Goal: Browse casually

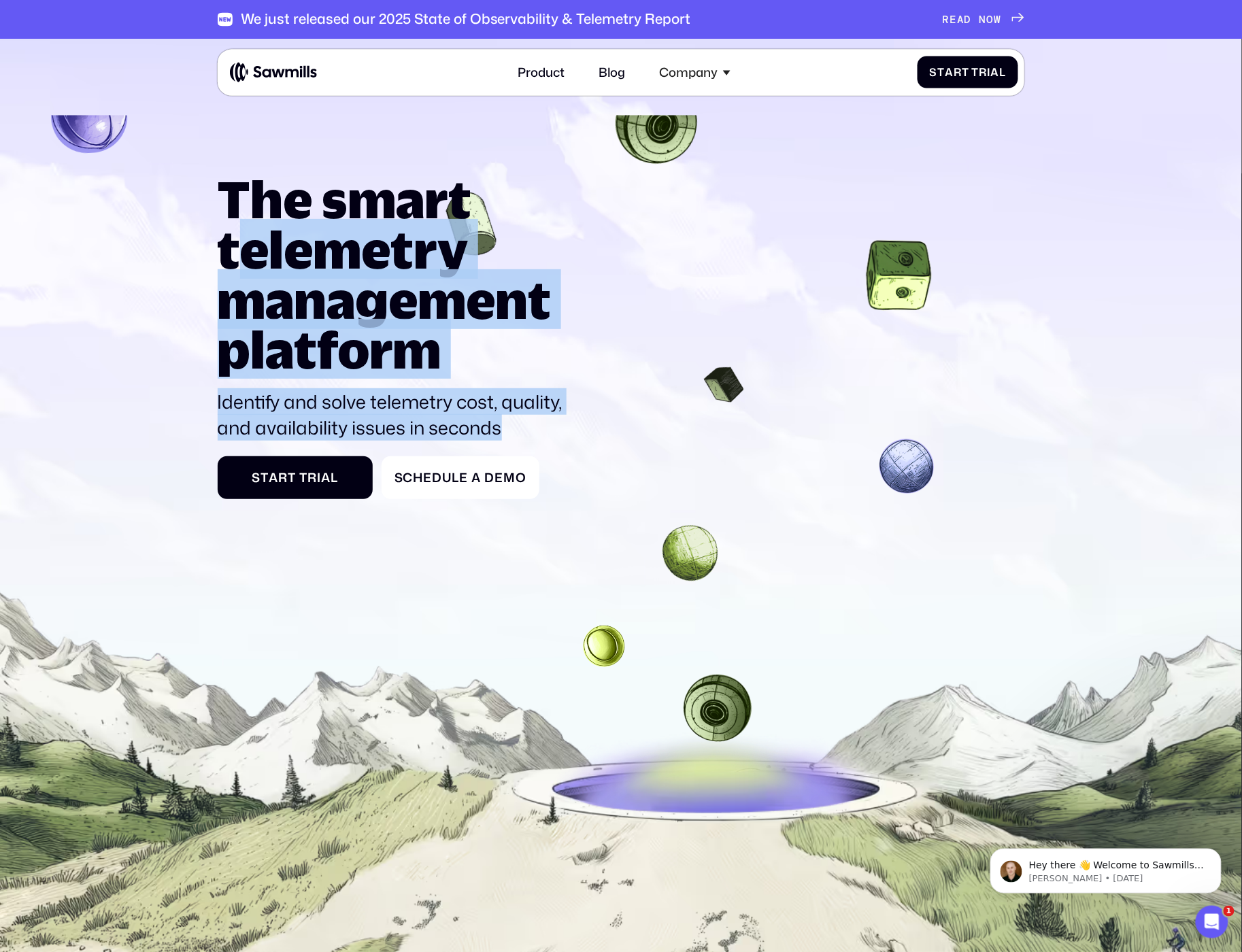
drag, startPoint x: 327, startPoint y: 287, endPoint x: 504, endPoint y: 434, distance: 230.1
click at [504, 434] on div "The smart telemetry management platform Identify and solve telemetry cost, qual…" at bounding box center [398, 307] width 361 height 267
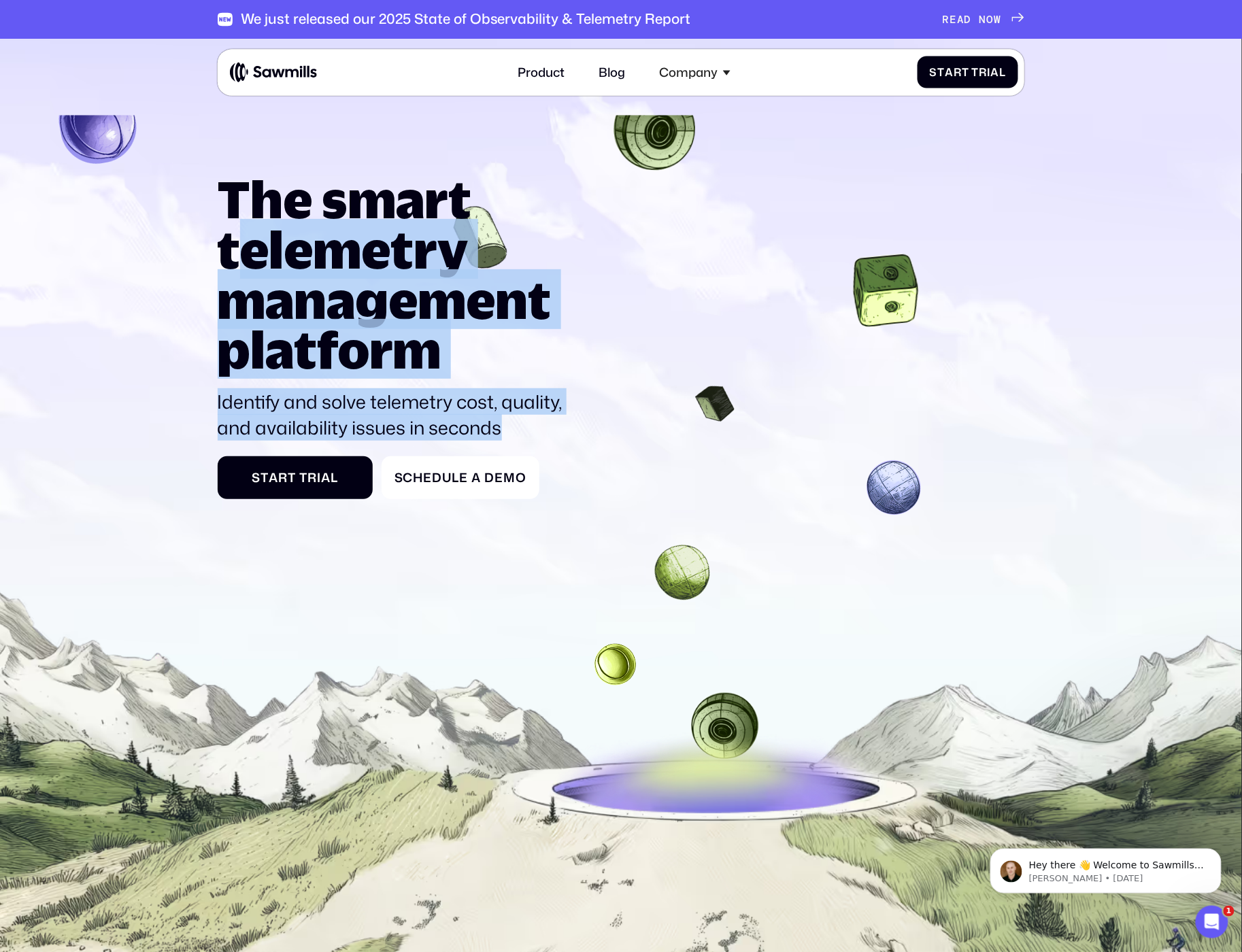
click at [504, 434] on p "Identify and solve telemetry cost, quality, and availability issues in seconds" at bounding box center [398, 415] width 361 height 53
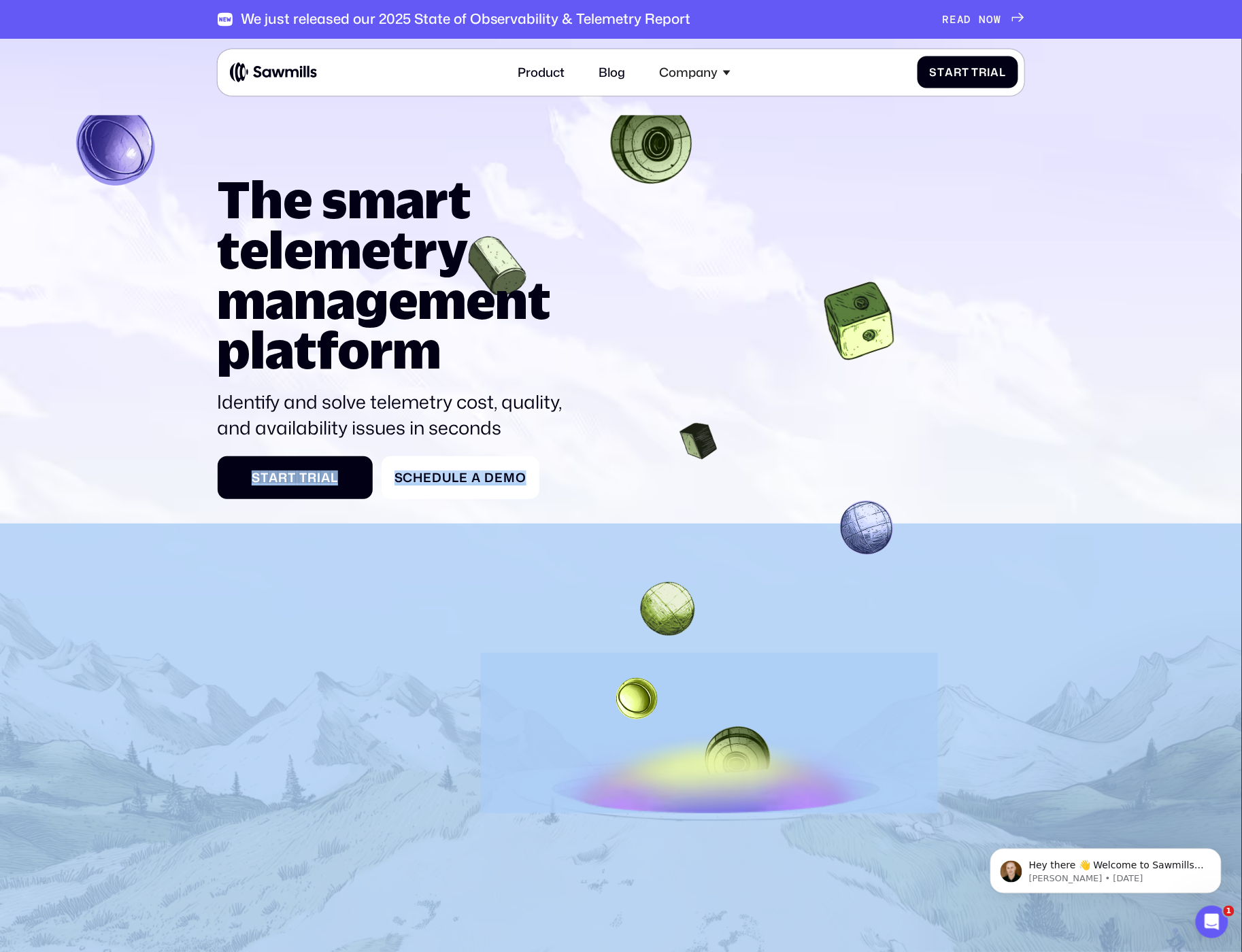
drag, startPoint x: 524, startPoint y: 430, endPoint x: 162, endPoint y: 169, distance: 446.3
click at [162, 169] on section "The smart telemetry management platform Identify and solve telemetry cost, qual…" at bounding box center [621, 562] width 1242 height 1048
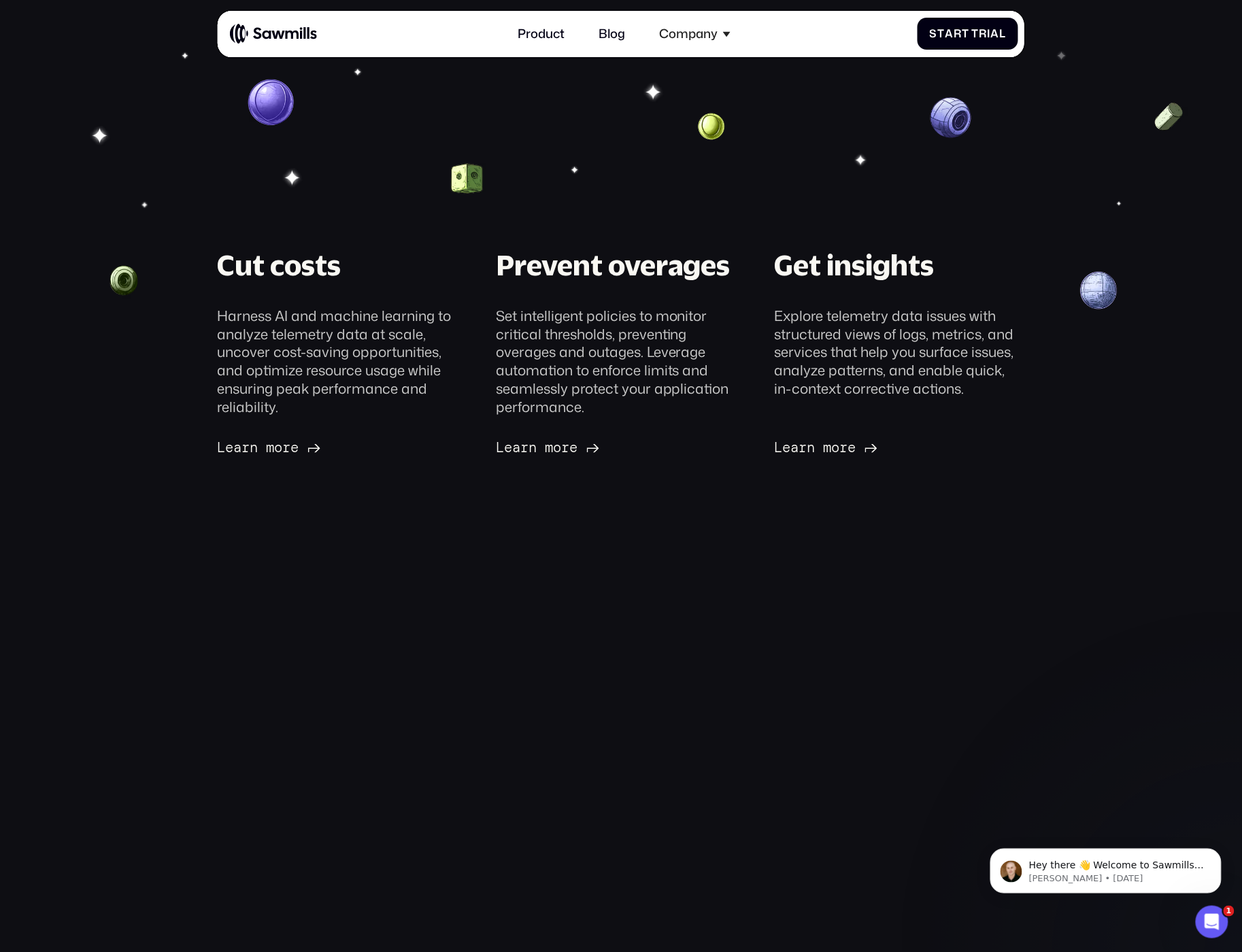
click at [596, 197] on div "The smart telemetry management platform Identify and solve telemetry cost, qual…" at bounding box center [621, 298] width 807 height 326
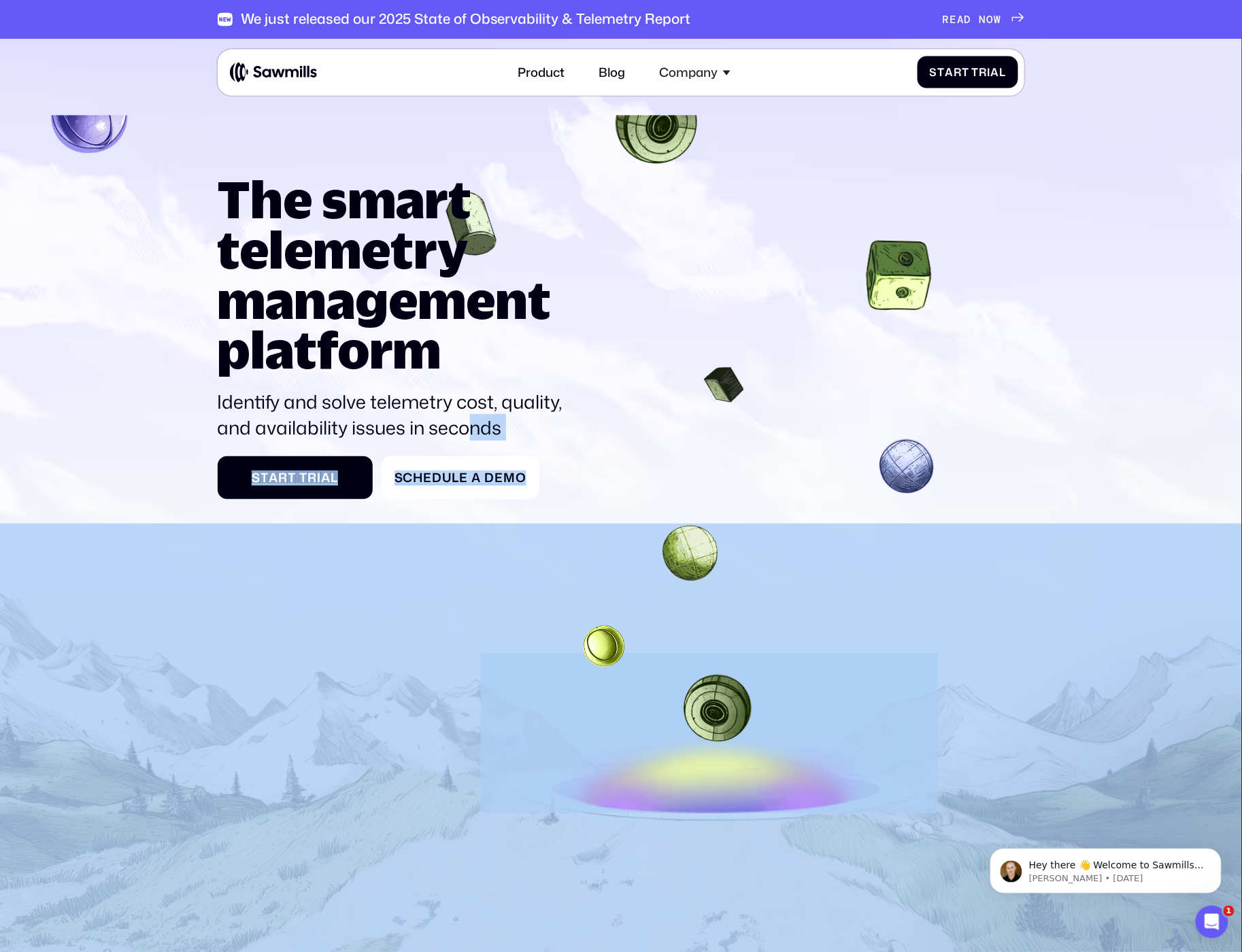
drag, startPoint x: 179, startPoint y: 175, endPoint x: 471, endPoint y: 422, distance: 382.5
click at [471, 422] on section "The smart telemetry management platform Identify and solve telemetry cost, qual…" at bounding box center [621, 562] width 1242 height 1048
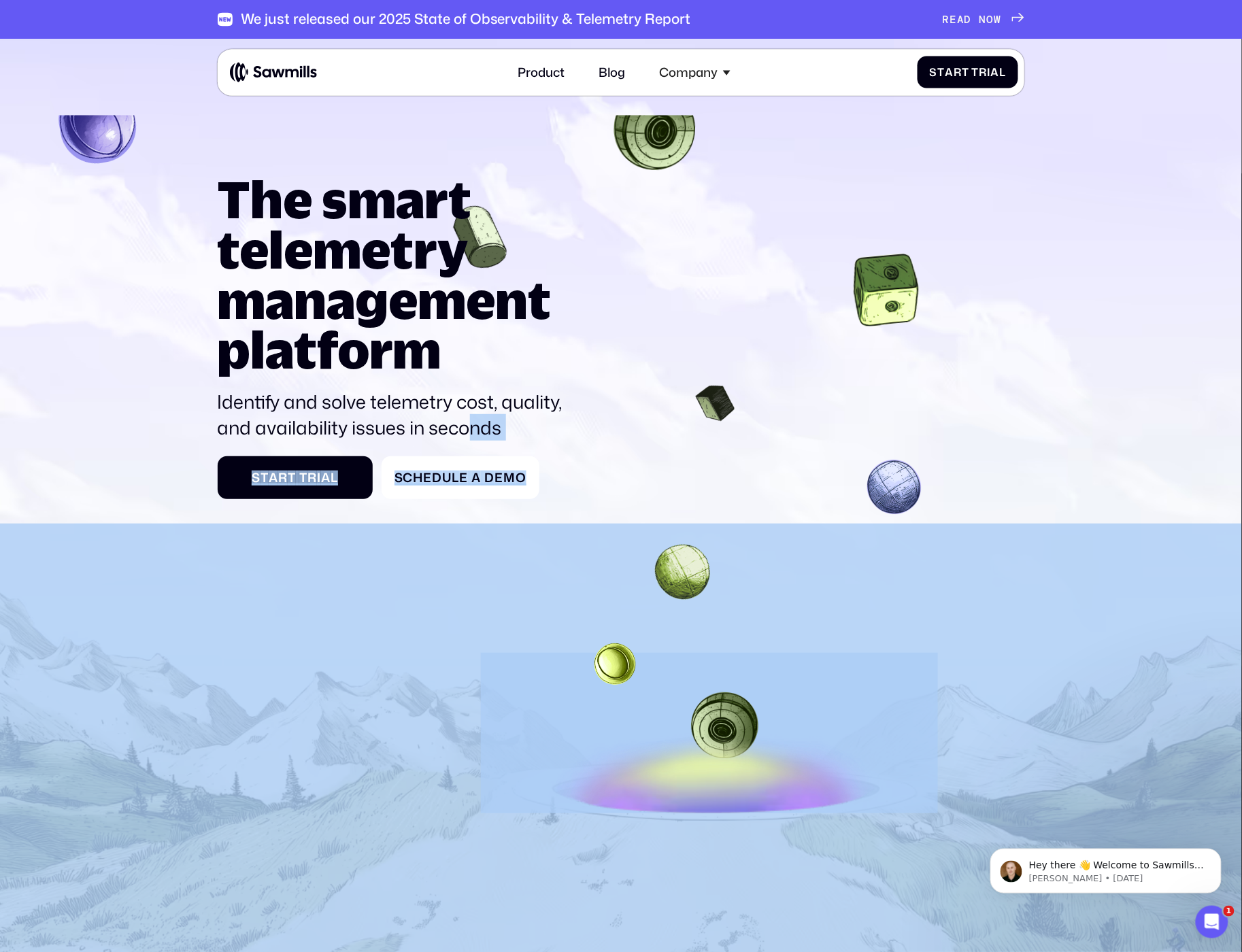
click at [471, 422] on p "Identify and solve telemetry cost, quality, and availability issues in seconds" at bounding box center [398, 415] width 361 height 53
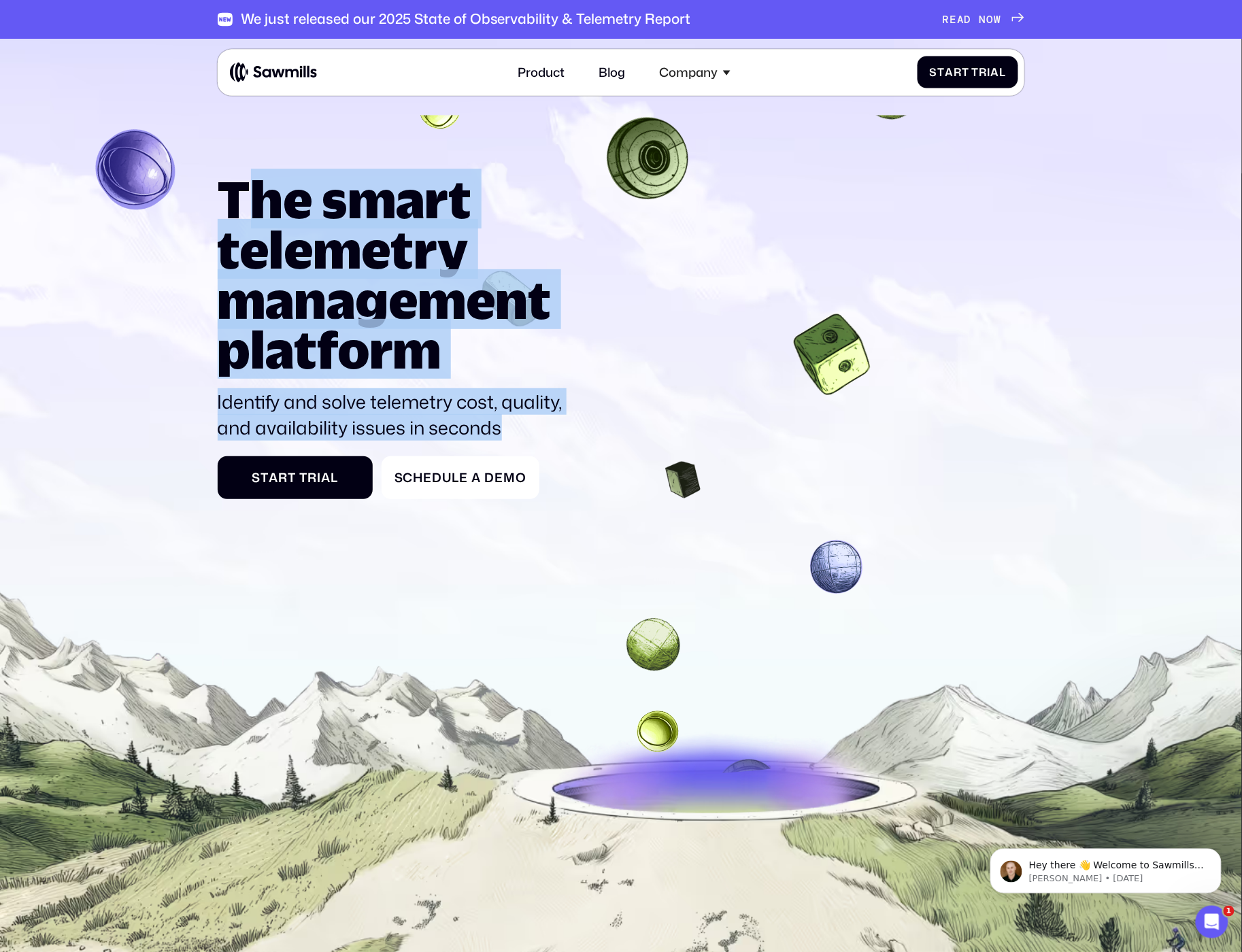
drag, startPoint x: 515, startPoint y: 438, endPoint x: 253, endPoint y: 215, distance: 344.1
click at [253, 215] on div "The smart telemetry management platform Identify and solve telemetry cost, qual…" at bounding box center [398, 307] width 361 height 267
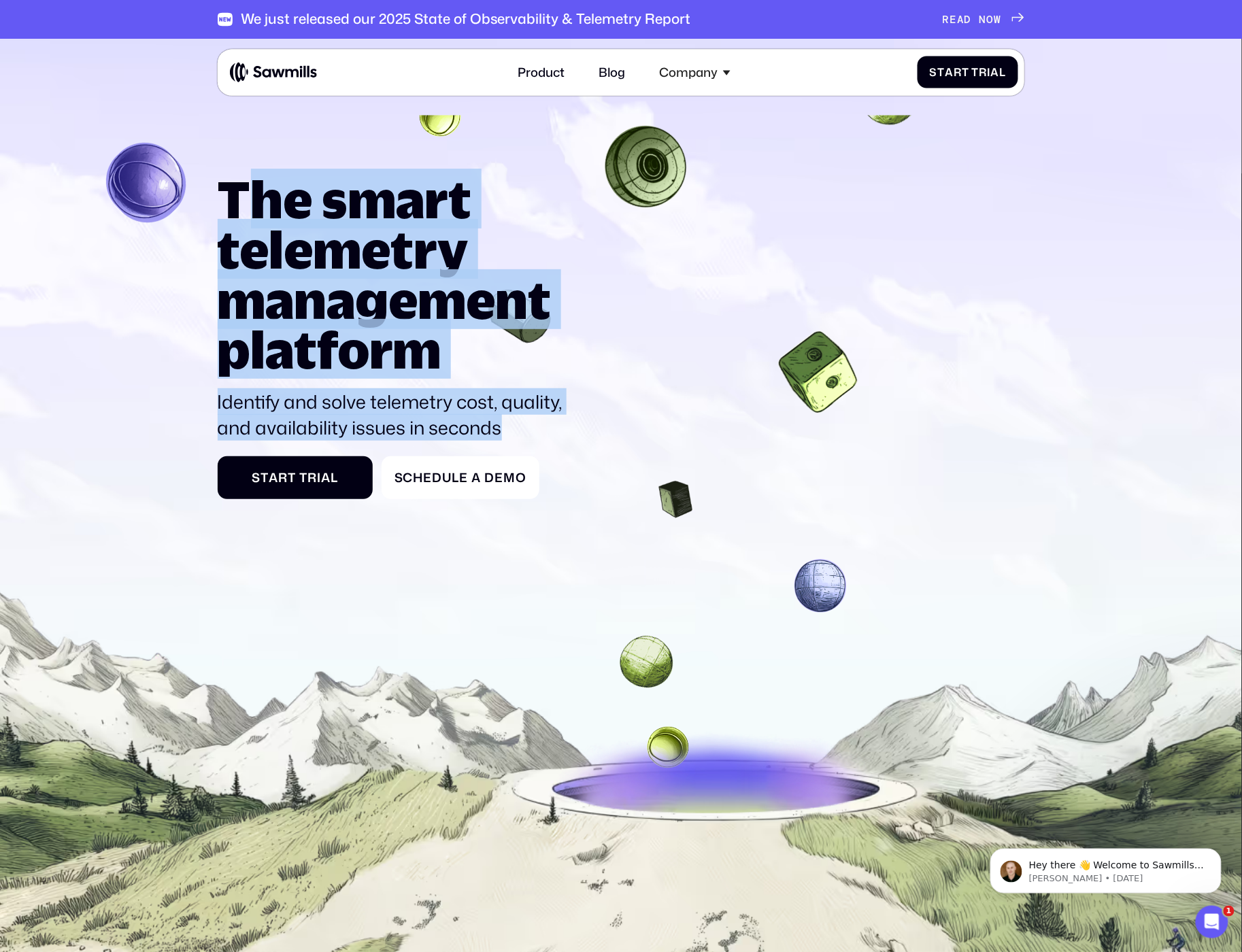
click at [253, 215] on h1 "The smart telemetry management platform" at bounding box center [398, 274] width 361 height 201
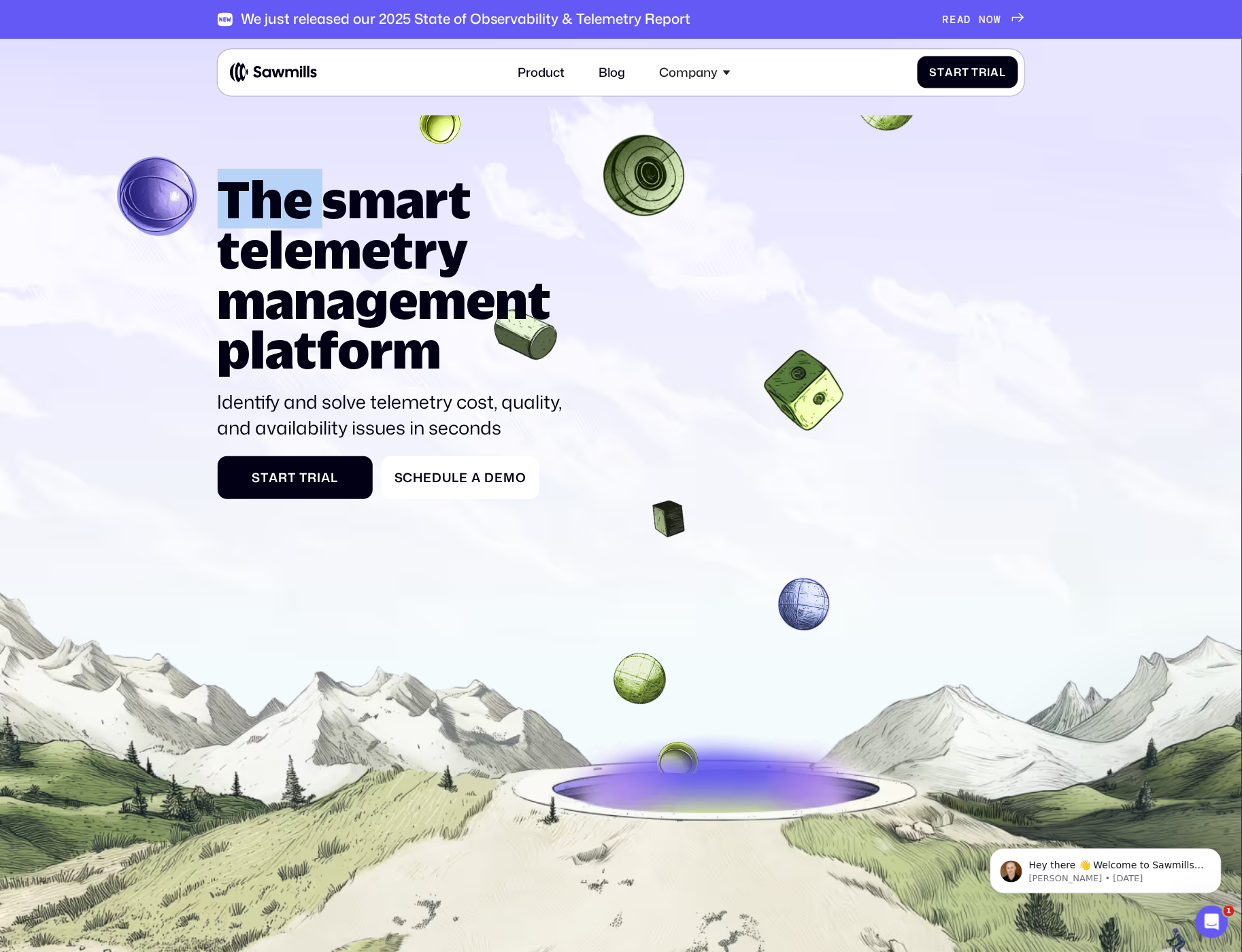
click at [253, 215] on h1 "The smart telemetry management platform" at bounding box center [398, 274] width 361 height 201
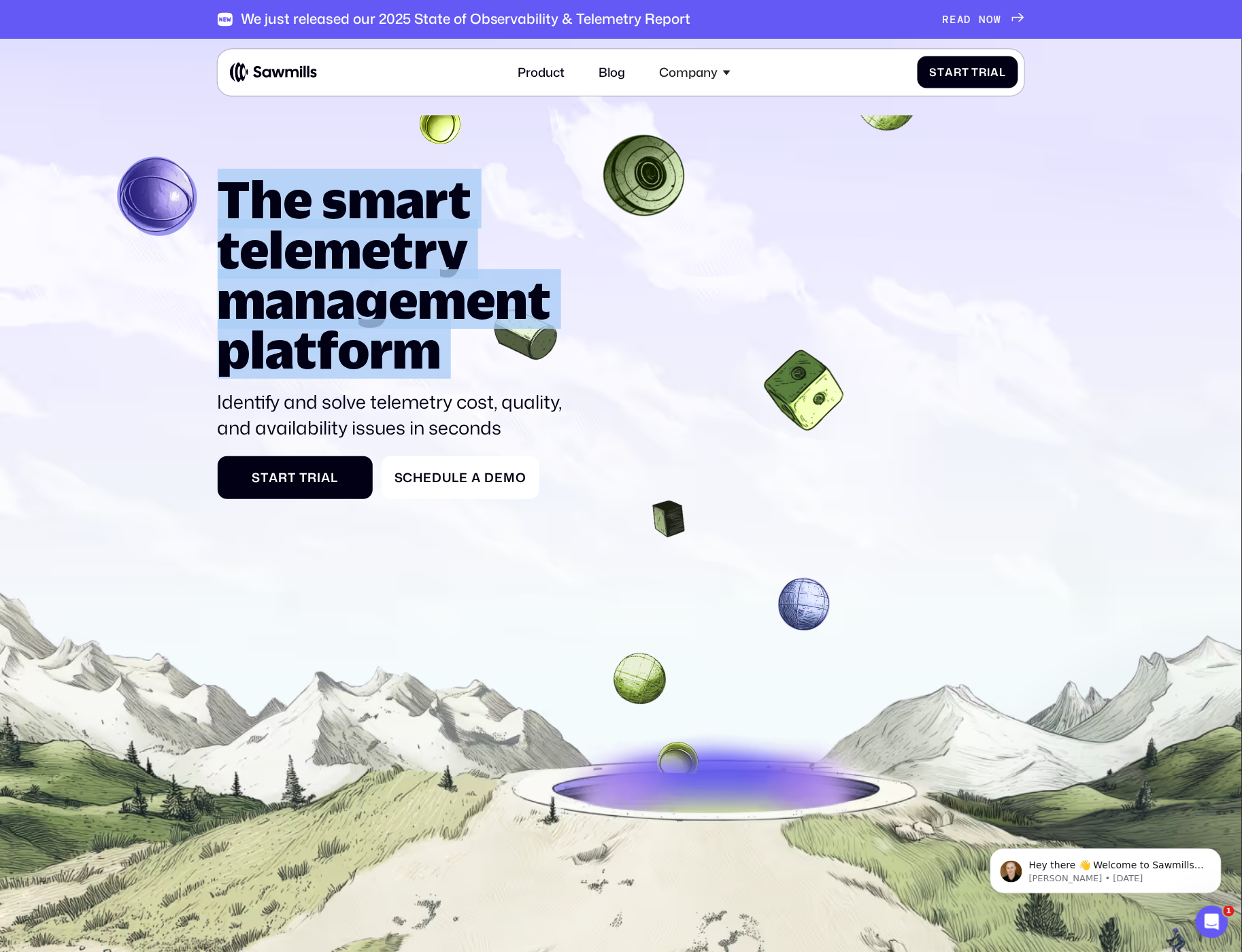
click at [253, 215] on h1 "The smart telemetry management platform" at bounding box center [398, 274] width 361 height 201
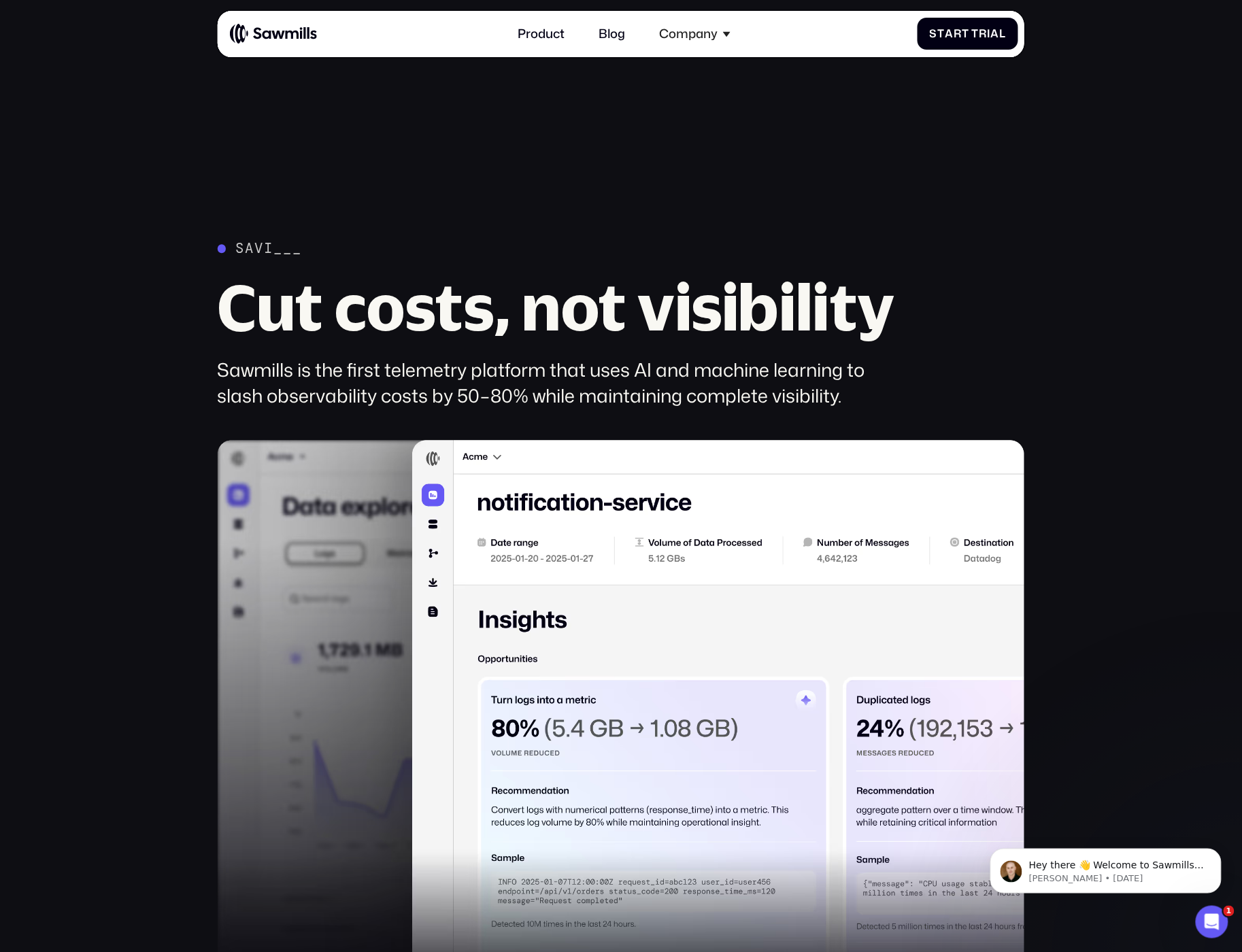
scroll to position [1065, 0]
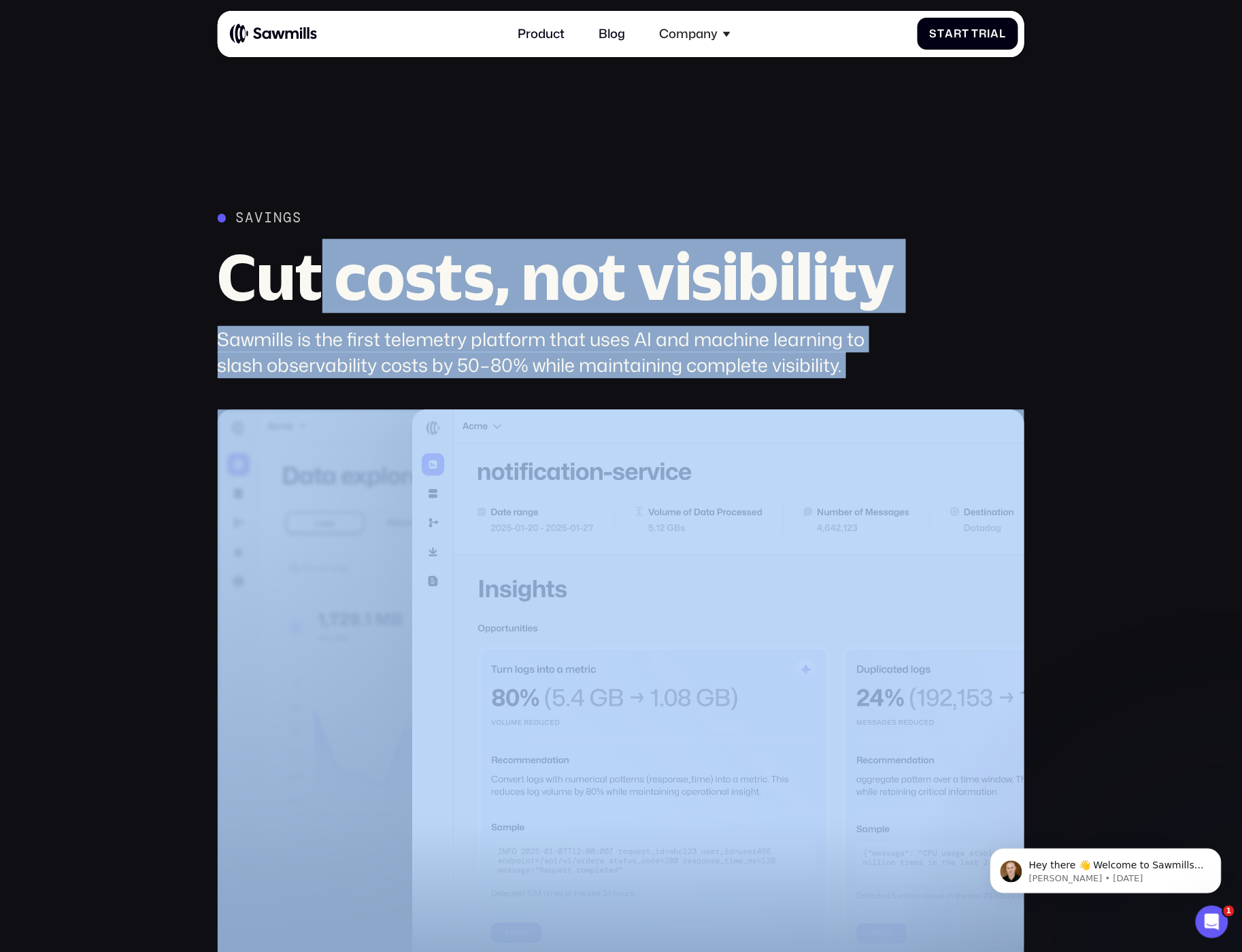
drag, startPoint x: 313, startPoint y: 287, endPoint x: 882, endPoint y: 386, distance: 577.5
click at [882, 386] on div "Savings Cut costs, not visibility Sawmills is the first telemetry platform that…" at bounding box center [621, 690] width 807 height 961
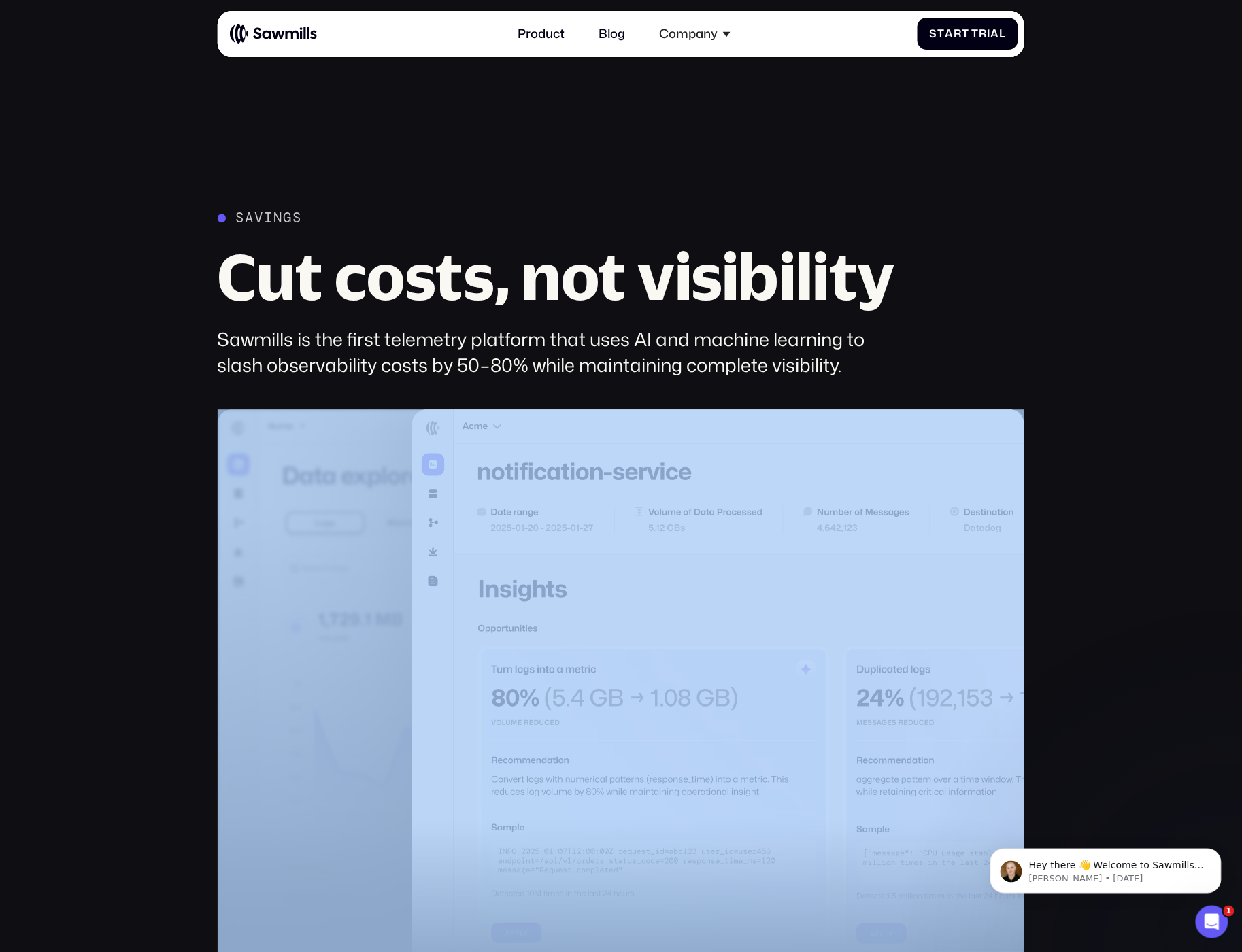
click at [882, 386] on div "Savings Cut costs, not visibility Sawmills is the first telemetry platform that…" at bounding box center [621, 690] width 807 height 961
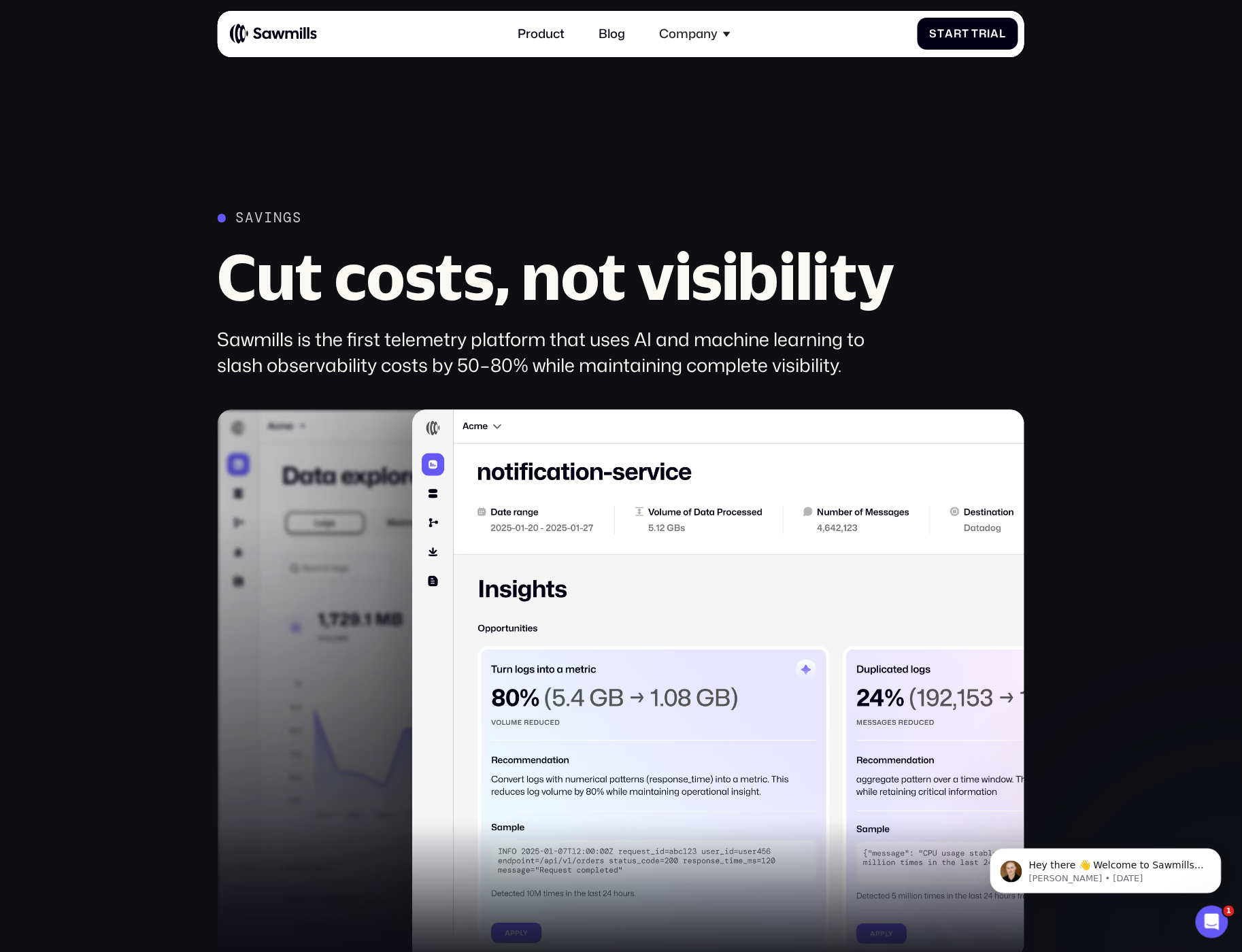
click at [821, 372] on div "Sawmills is the first telemetry platform that uses AI and machine learning to s…" at bounding box center [563, 353] width 691 height 53
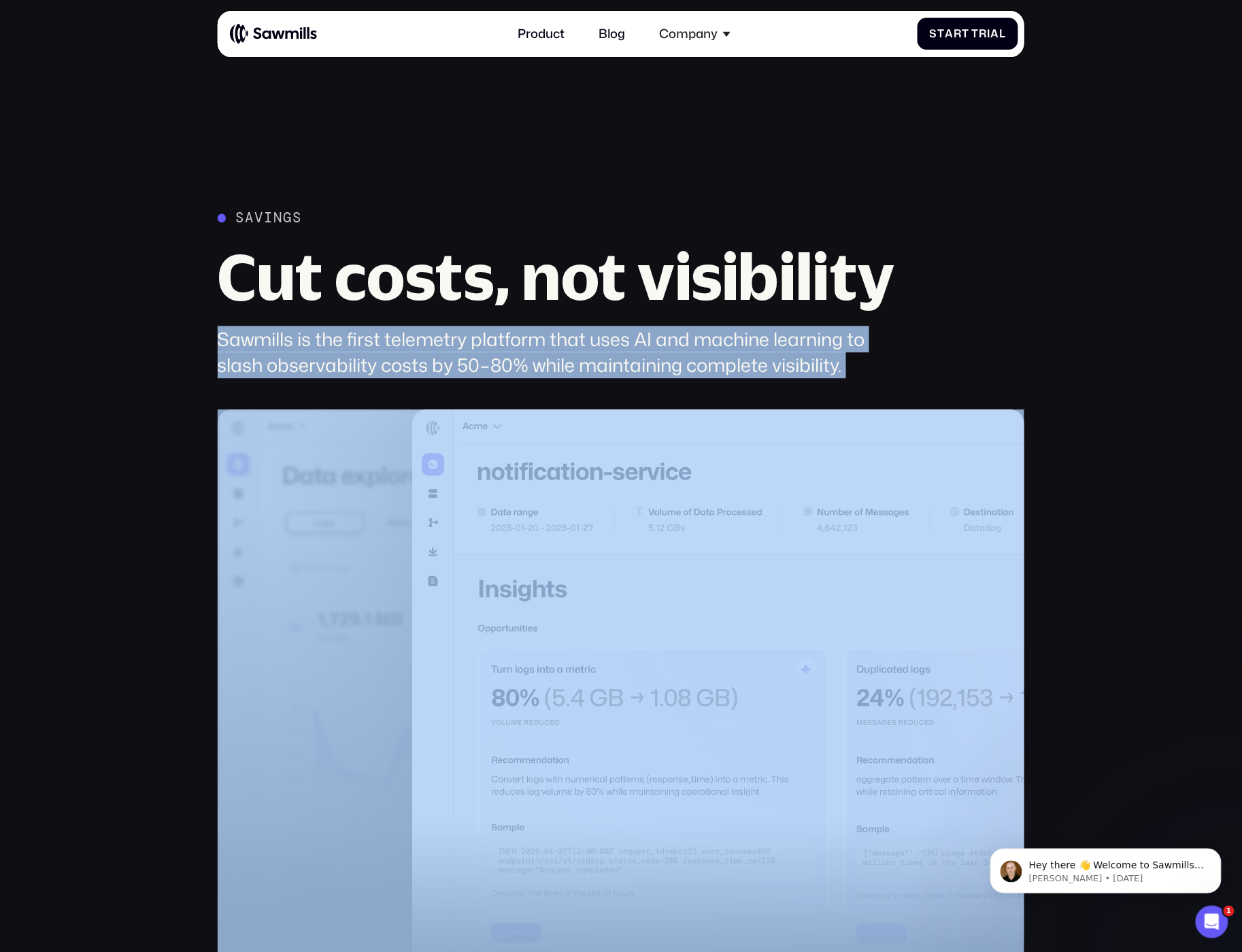
click at [821, 372] on div "Sawmills is the first telemetry platform that uses AI and machine learning to s…" at bounding box center [563, 353] width 691 height 53
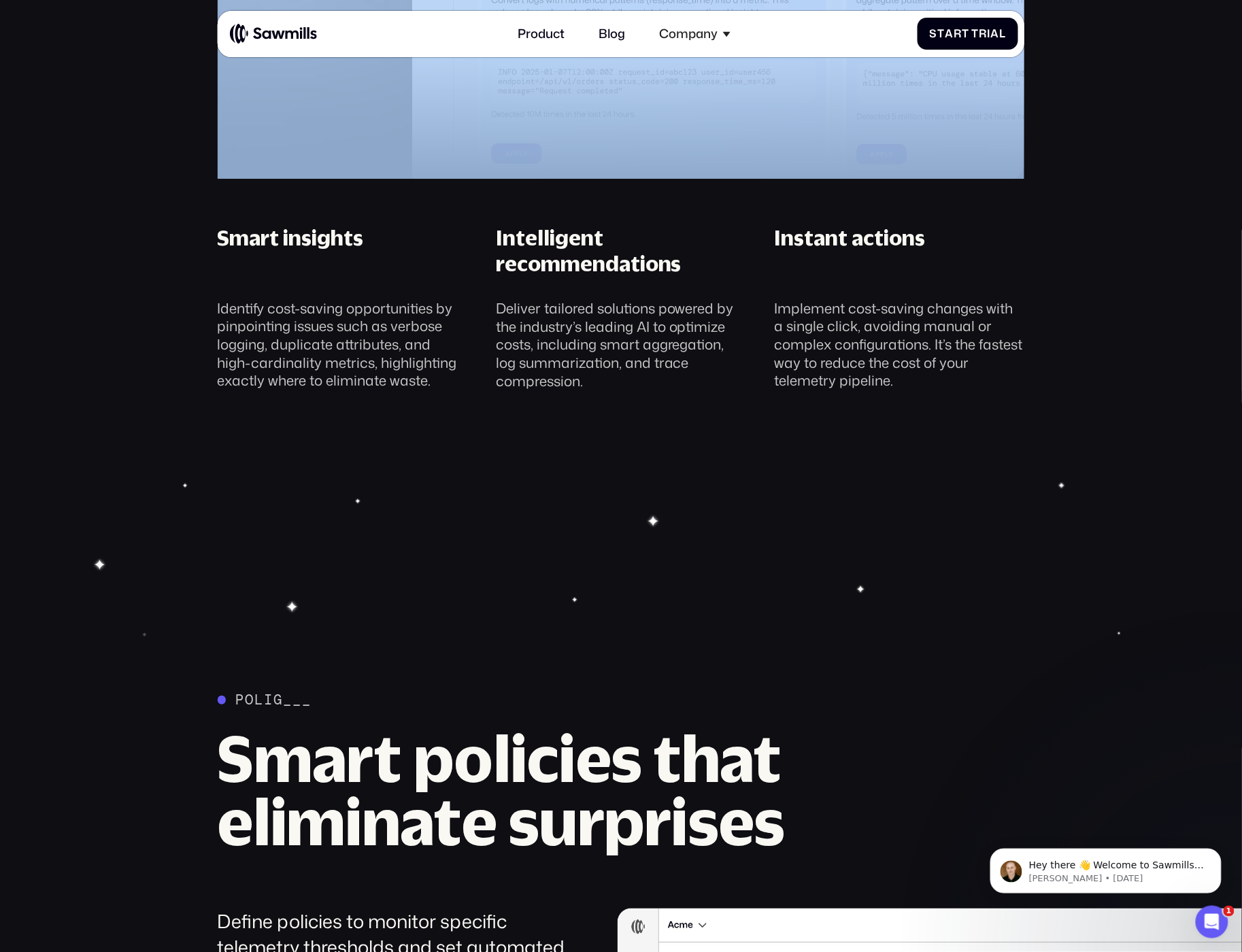
scroll to position [1846, 0]
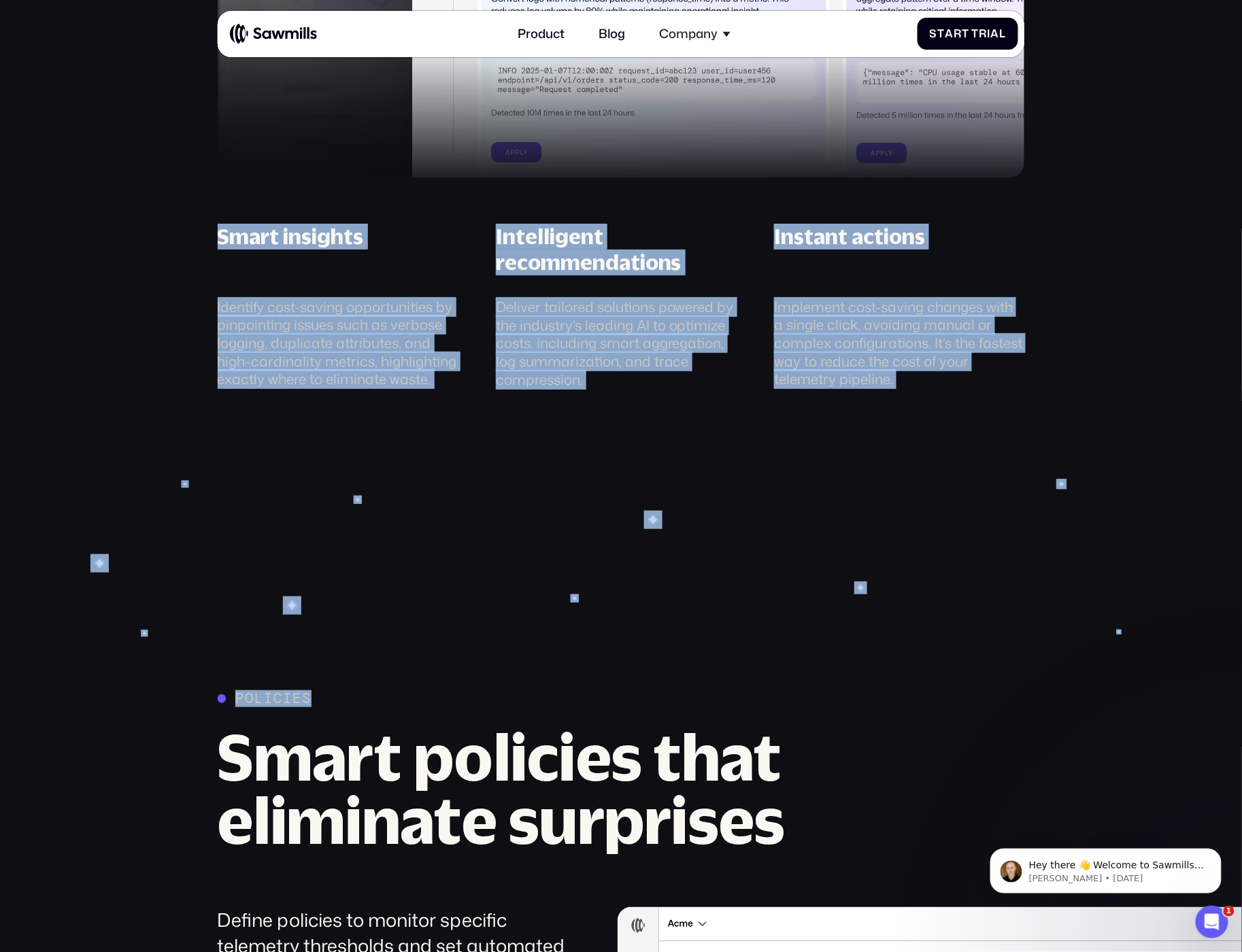
drag, startPoint x: 686, startPoint y: 293, endPoint x: 896, endPoint y: 392, distance: 232.2
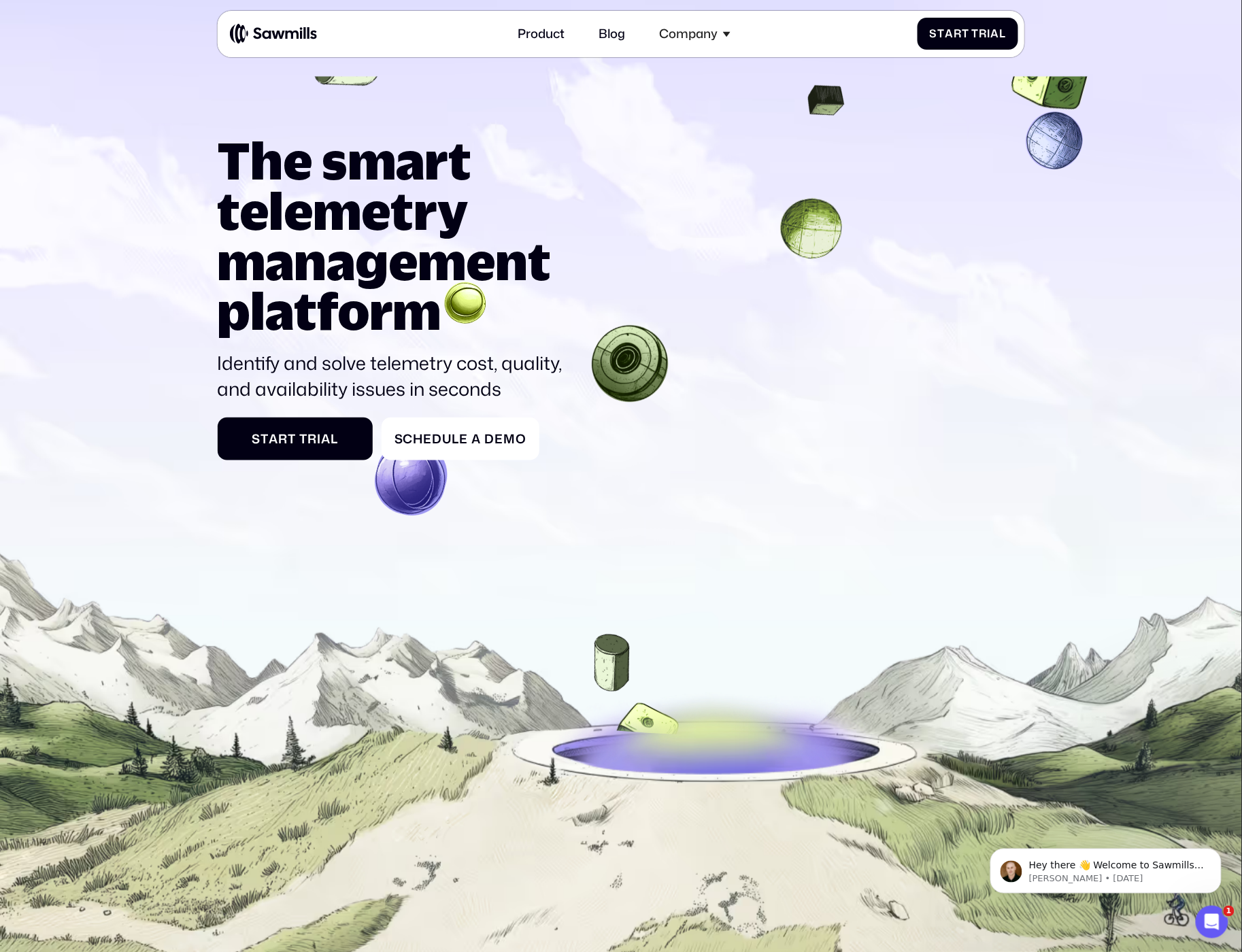
scroll to position [0, 0]
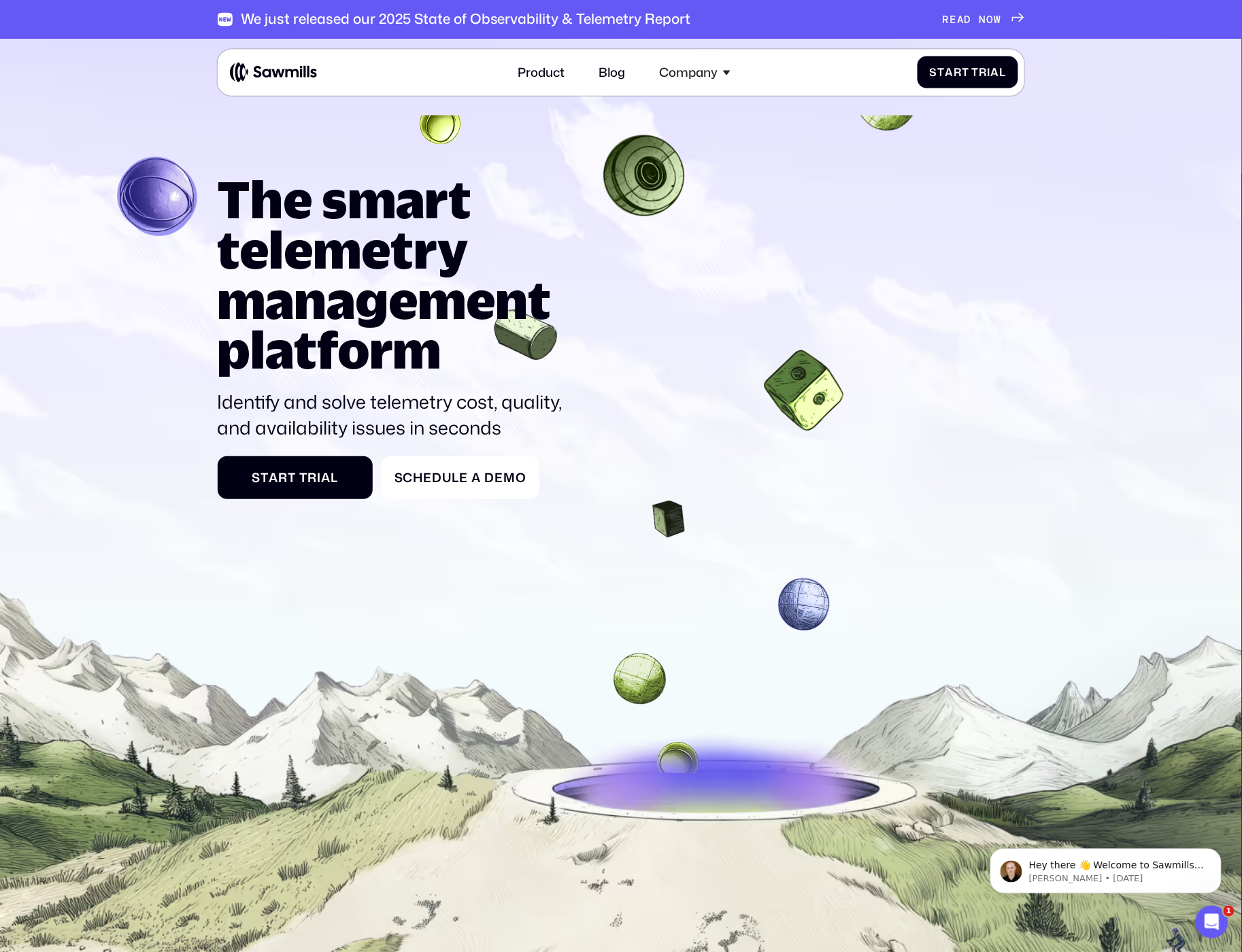
click at [1113, 170] on icon at bounding box center [621, 581] width 1242 height 1115
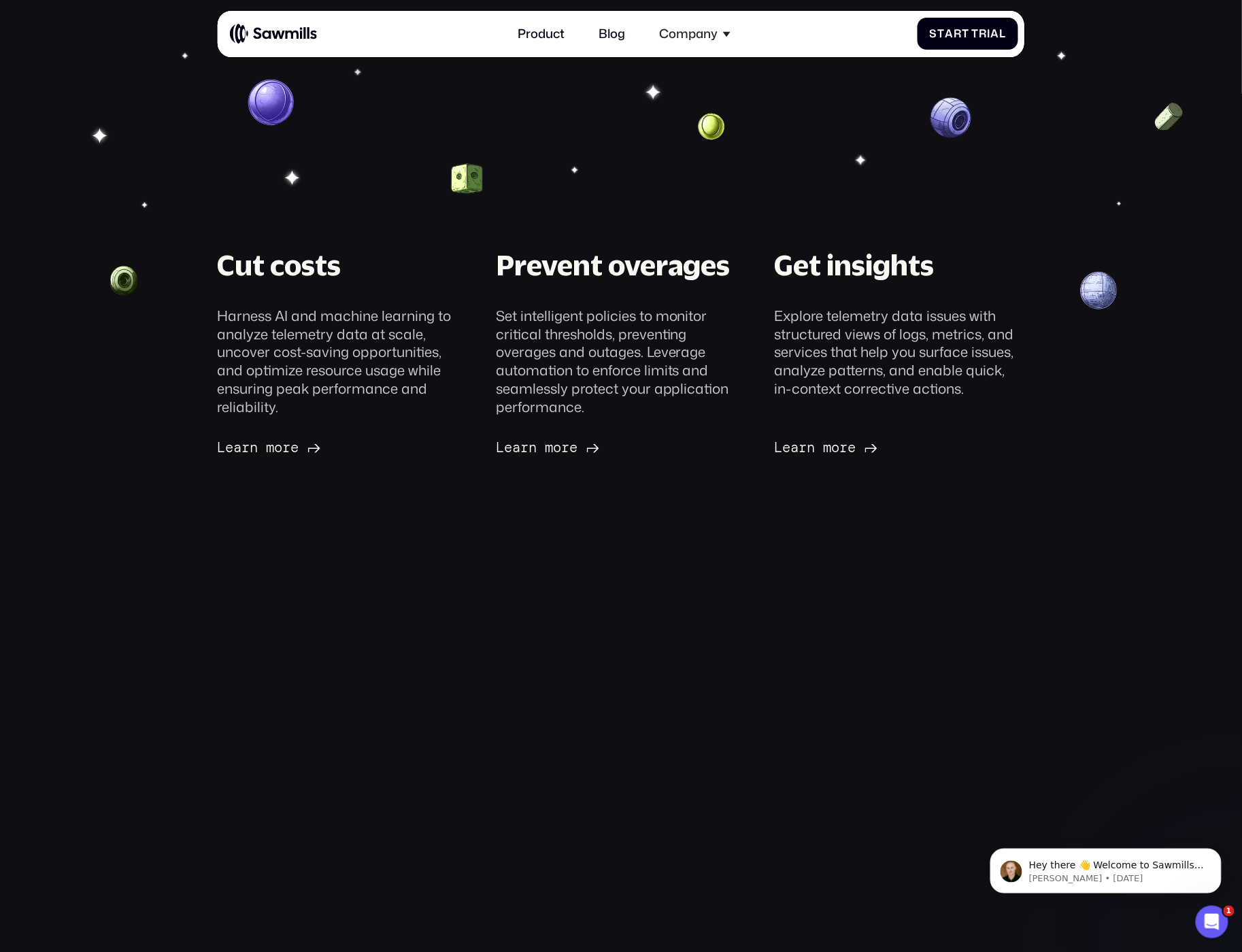
scroll to position [84, 0]
